Goal: Task Accomplishment & Management: Use online tool/utility

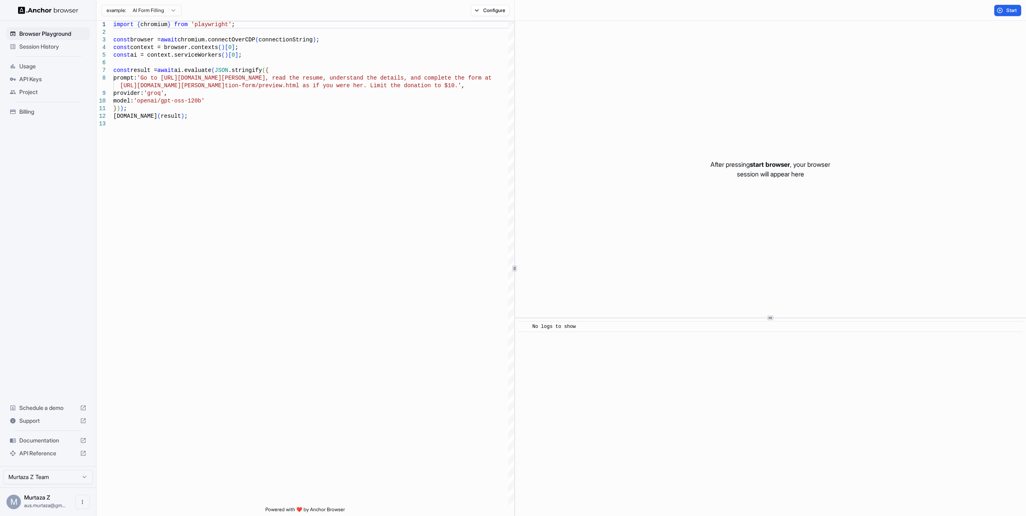
drag, startPoint x: 0, startPoint y: 0, endPoint x: 49, endPoint y: 81, distance: 94.5
click at [49, 81] on span "API Keys" at bounding box center [52, 79] width 67 height 8
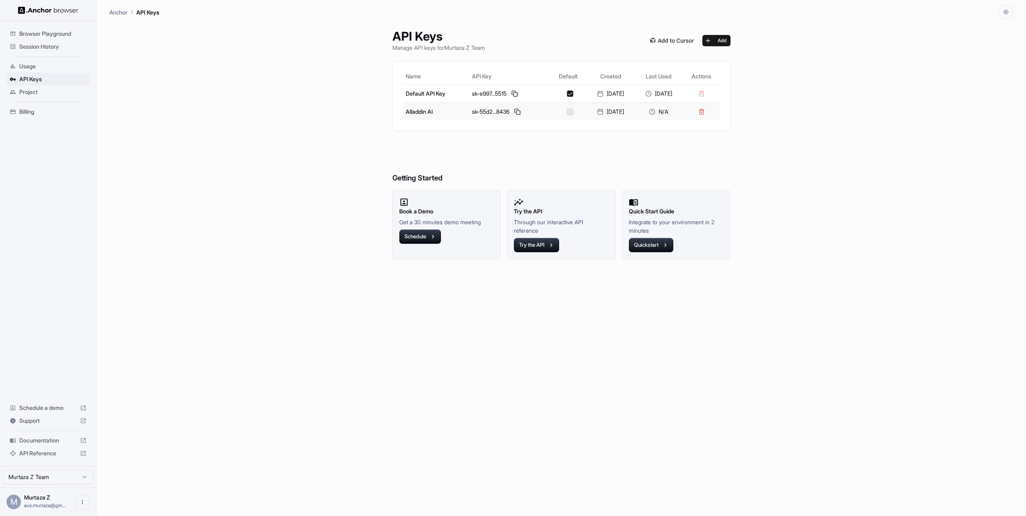
click at [513, 114] on button at bounding box center [518, 112] width 10 height 10
click at [652, 246] on button "Quickstart" at bounding box center [651, 245] width 45 height 14
